Goal: Information Seeking & Learning: Find specific fact

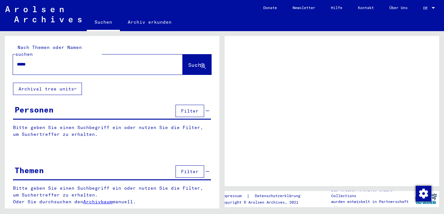
type input "******"
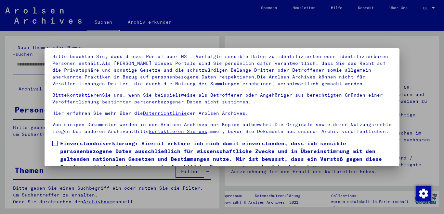
scroll to position [54, 0]
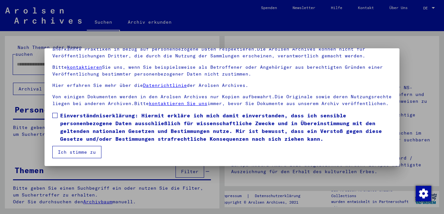
click at [57, 116] on label "Einverständniserklärung: Hiermit erkläre ich mich damit einverstanden, dass ich…" at bounding box center [221, 127] width 339 height 31
click at [70, 153] on button "Ich stimme zu" at bounding box center [76, 152] width 49 height 12
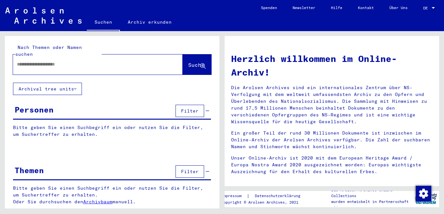
click at [63, 61] on input "text" at bounding box center [90, 64] width 146 height 7
type input "**********"
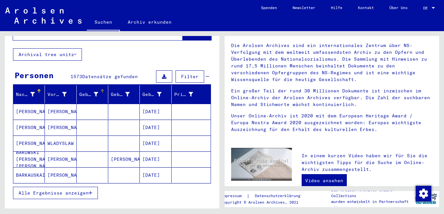
scroll to position [40, 0]
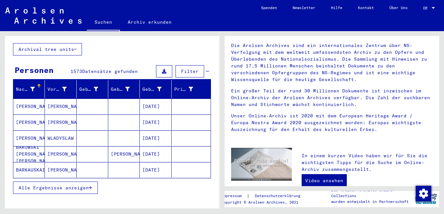
click at [76, 185] on span "Alle Ergebnisse anzeigen" at bounding box center [54, 188] width 70 height 6
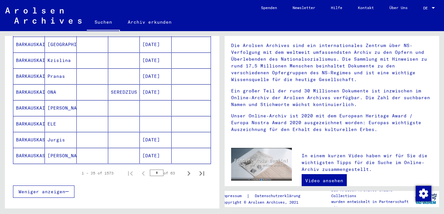
scroll to position [383, 0]
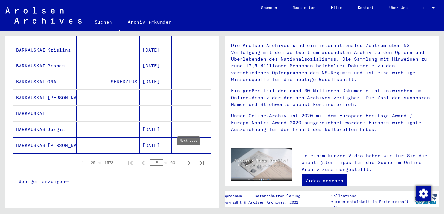
click at [187, 159] on icon "Next page" at bounding box center [188, 163] width 9 height 9
type input "*"
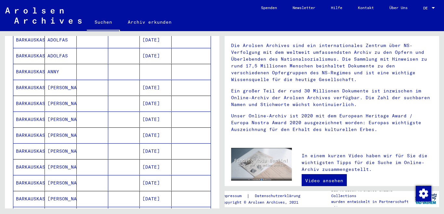
scroll to position [0, 0]
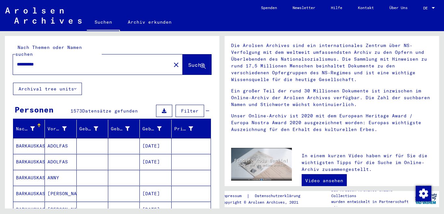
click at [76, 61] on input "**********" at bounding box center [90, 64] width 146 height 7
type input "**********"
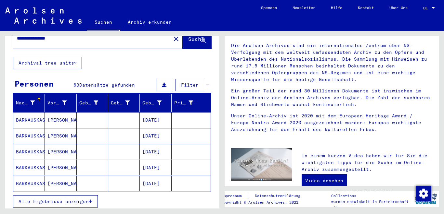
scroll to position [27, 0]
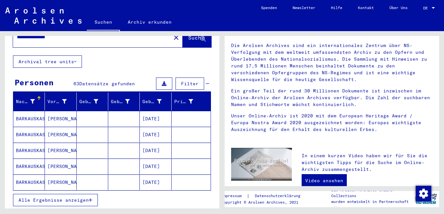
click at [28, 143] on mat-cell "BARKAUSKAS" at bounding box center [28, 151] width 31 height 16
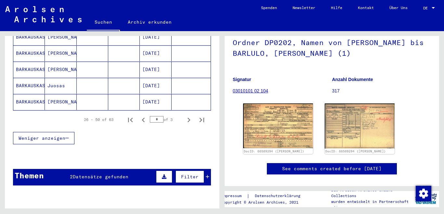
scroll to position [435, 0]
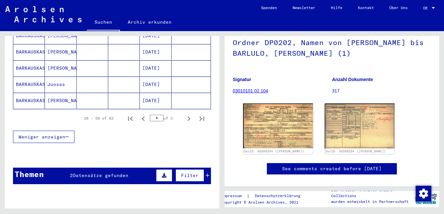
click at [25, 94] on mat-cell "BARKAUSKAS" at bounding box center [28, 101] width 31 height 16
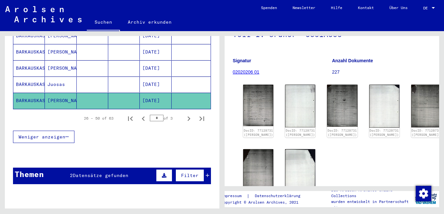
scroll to position [66, 0]
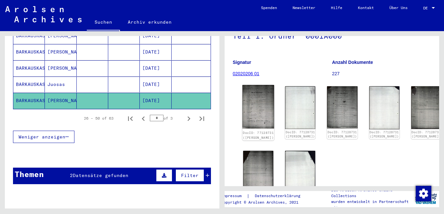
click at [256, 99] on img at bounding box center [258, 107] width 32 height 44
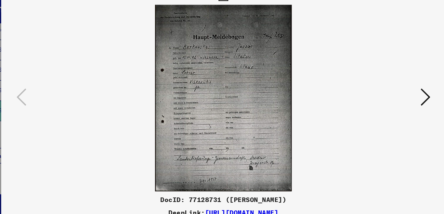
click at [387, 90] on icon at bounding box center [383, 90] width 8 height 16
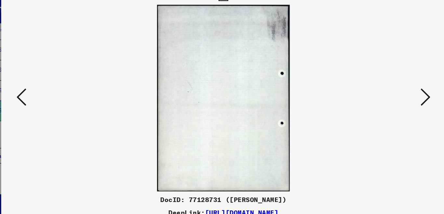
click at [387, 90] on icon at bounding box center [383, 90] width 8 height 16
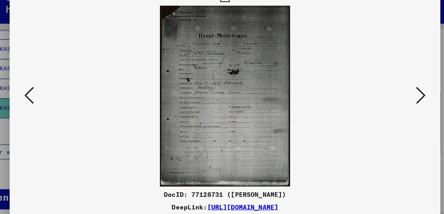
click at [382, 91] on icon at bounding box center [383, 90] width 8 height 16
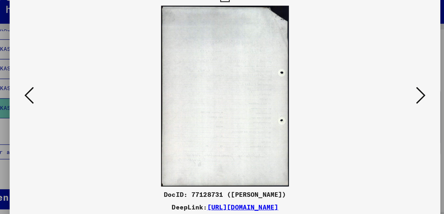
click at [382, 91] on icon at bounding box center [383, 90] width 8 height 16
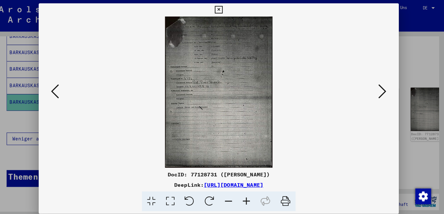
click at [225, 11] on icon at bounding box center [221, 10] width 7 height 8
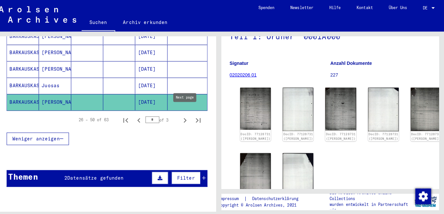
click at [189, 117] on icon "Next page" at bounding box center [188, 119] width 3 height 5
type input "*"
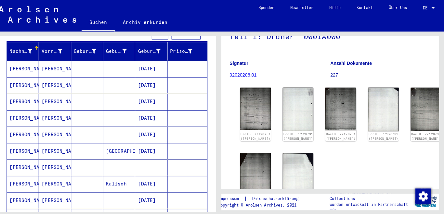
scroll to position [72, 0]
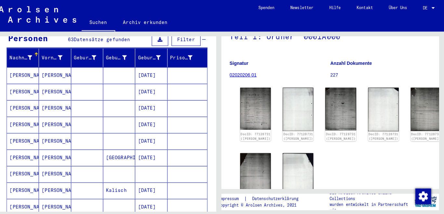
click at [31, 149] on mat-cell "[PERSON_NAME]" at bounding box center [28, 156] width 31 height 16
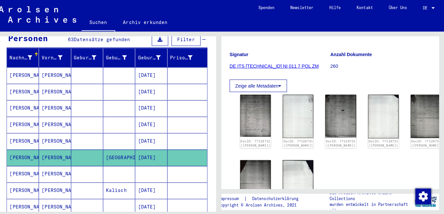
scroll to position [80, 0]
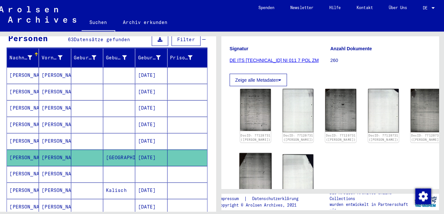
click at [260, 162] on img at bounding box center [258, 173] width 32 height 45
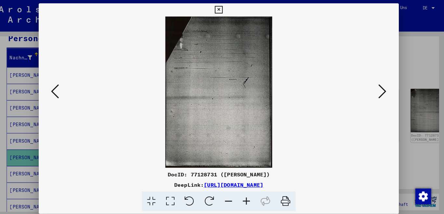
click at [386, 89] on icon at bounding box center [383, 90] width 8 height 16
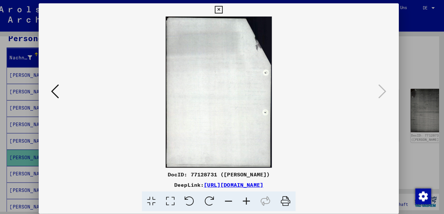
click at [60, 94] on icon at bounding box center [61, 90] width 8 height 16
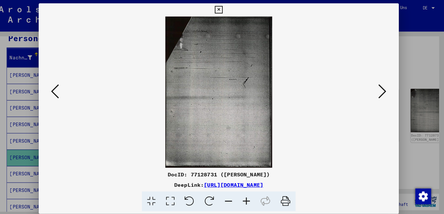
click at [60, 94] on icon at bounding box center [61, 90] width 8 height 16
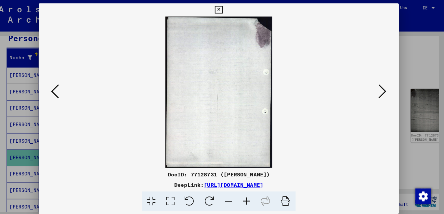
click at [60, 94] on icon at bounding box center [61, 90] width 8 height 16
